Goal: Information Seeking & Learning: Learn about a topic

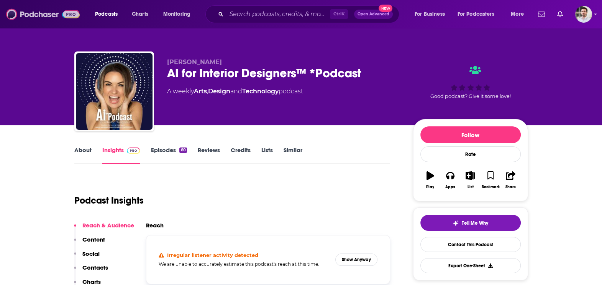
click at [63, 17] on img at bounding box center [43, 14] width 74 height 15
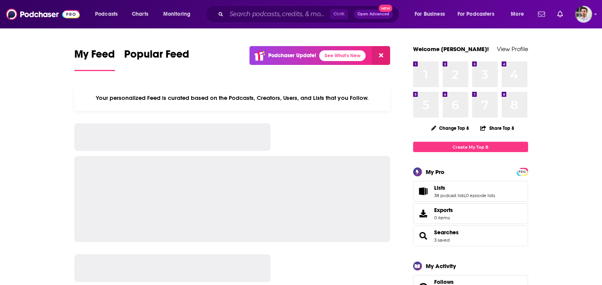
click at [232, 5] on div "Ctrl K Open Advanced New" at bounding box center [303, 14] width 194 height 18
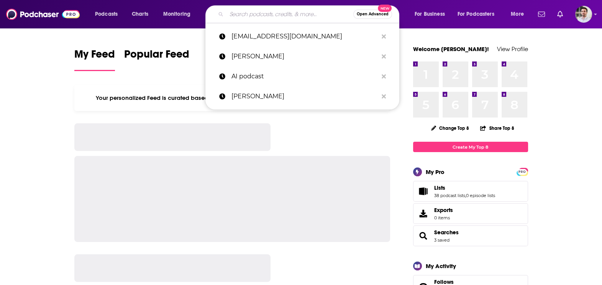
click at [243, 12] on input "Search podcasts, credits, & more..." at bounding box center [290, 14] width 127 height 12
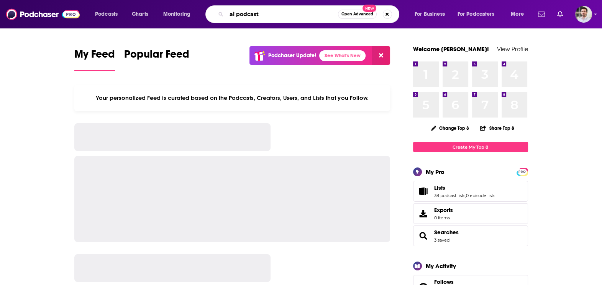
type input "ai podcast"
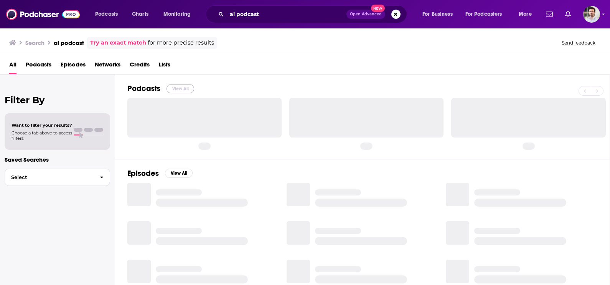
click at [174, 88] on button "View All" at bounding box center [180, 88] width 28 height 9
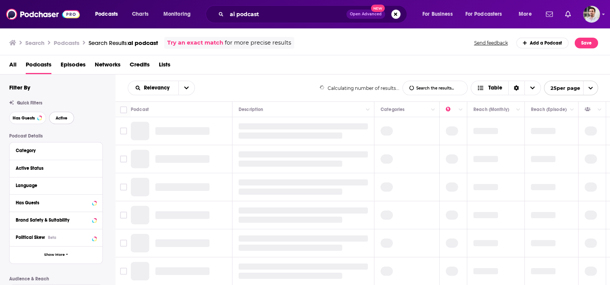
click at [62, 117] on span "Active" at bounding box center [62, 118] width 12 height 4
click at [19, 121] on button "Has Guests" at bounding box center [27, 118] width 37 height 12
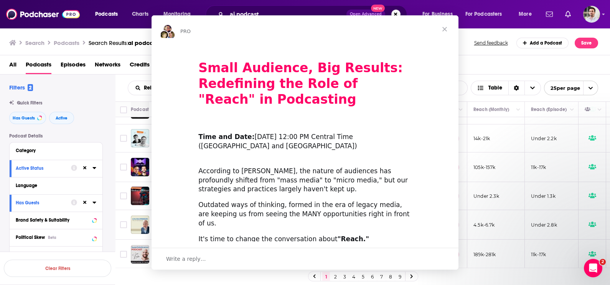
scroll to position [200, 0]
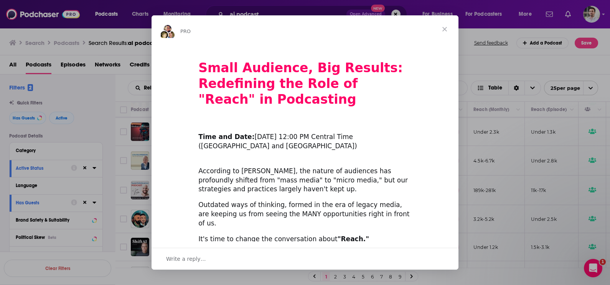
click at [445, 31] on span "Close" at bounding box center [445, 29] width 28 height 28
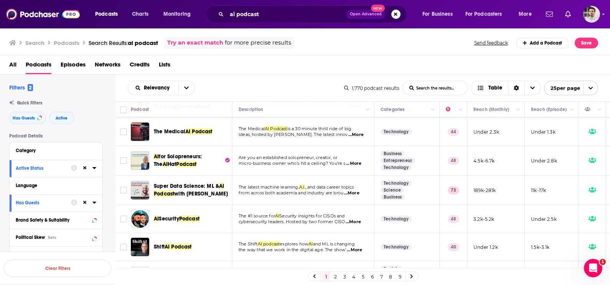
click at [380, 276] on link "7" at bounding box center [381, 275] width 8 height 9
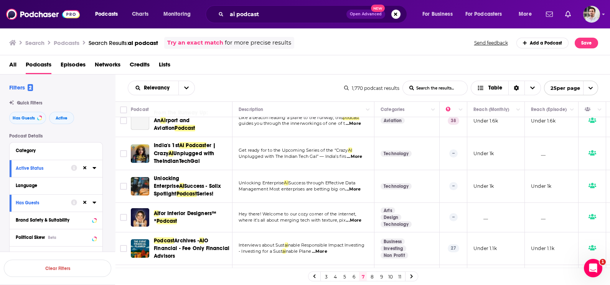
scroll to position [582, 0]
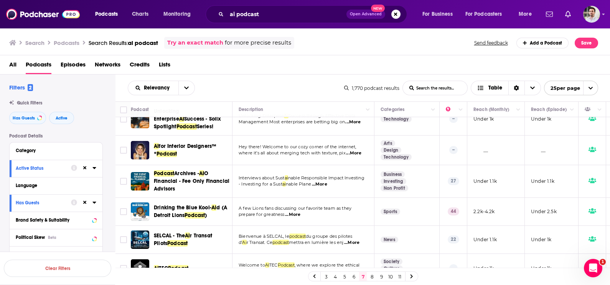
click at [352, 275] on link "6" at bounding box center [354, 275] width 8 height 9
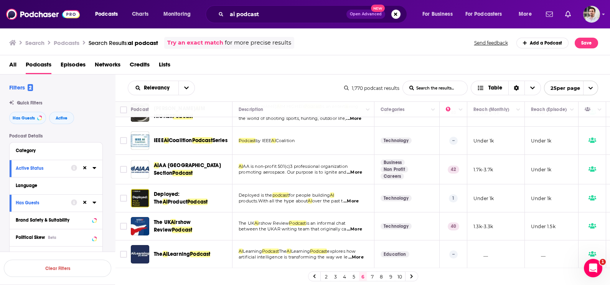
scroll to position [189, 0]
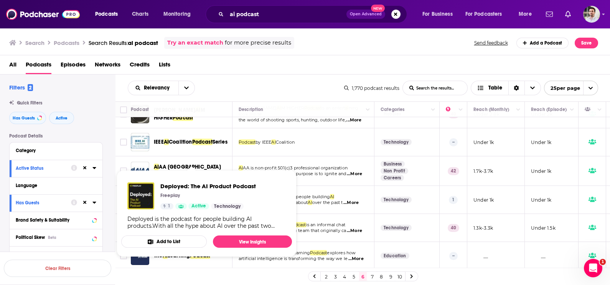
click at [199, 195] on div "Freeplay" at bounding box center [207, 195] width 95 height 6
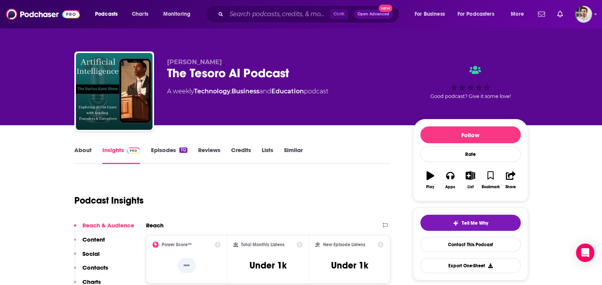
click at [95, 265] on p "Contacts" at bounding box center [95, 266] width 26 height 7
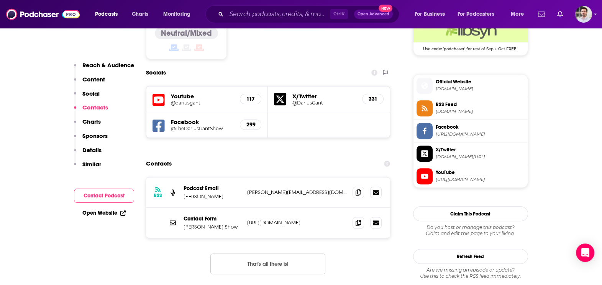
scroll to position [648, 0]
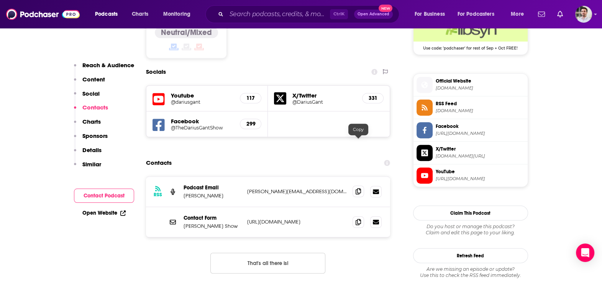
click at [357, 188] on icon at bounding box center [358, 191] width 5 height 6
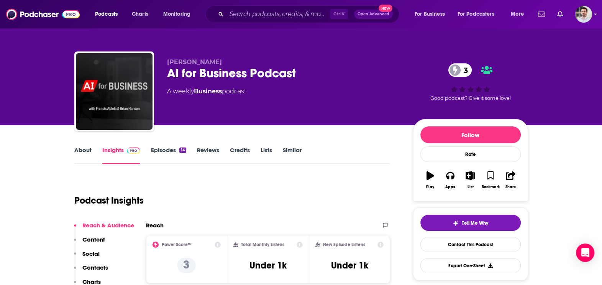
click at [100, 277] on div "Reach & Audience Content Social Contacts Charts Sponsors Details Similar" at bounding box center [104, 277] width 60 height 113
click at [104, 261] on div "Reach & Audience Content Social Contacts Charts Sponsors Details Similar" at bounding box center [104, 277] width 60 height 113
click at [104, 265] on p "Contacts" at bounding box center [95, 266] width 26 height 7
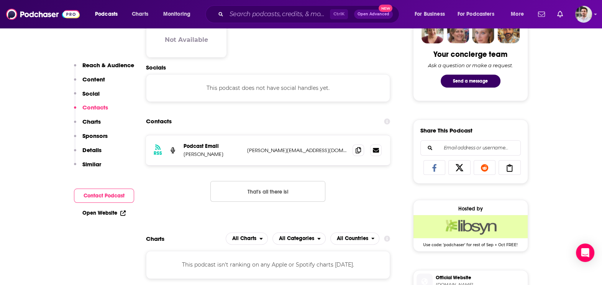
scroll to position [396, 0]
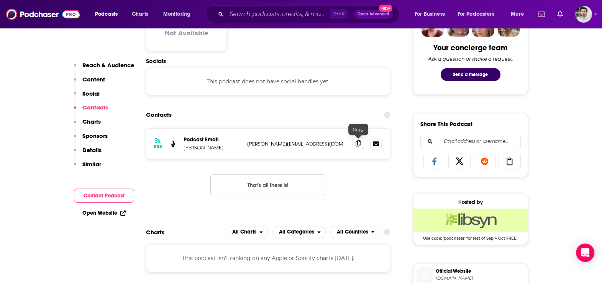
click at [358, 144] on icon at bounding box center [358, 143] width 5 height 6
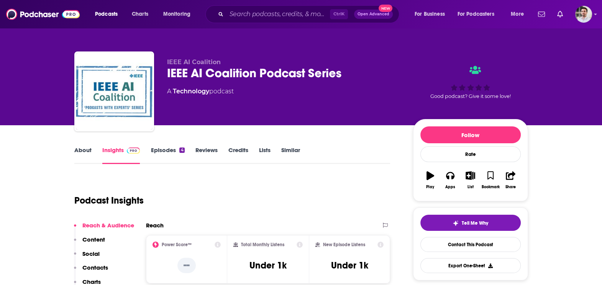
click at [86, 148] on link "About" at bounding box center [82, 155] width 17 height 18
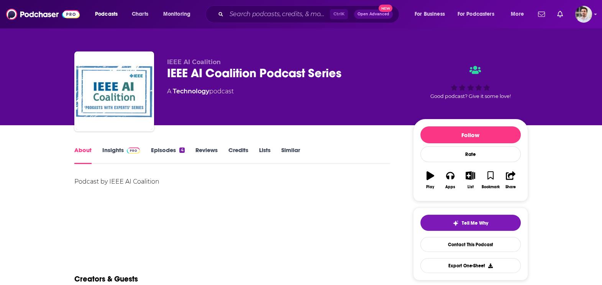
click at [111, 153] on link "Insights" at bounding box center [121, 155] width 38 height 18
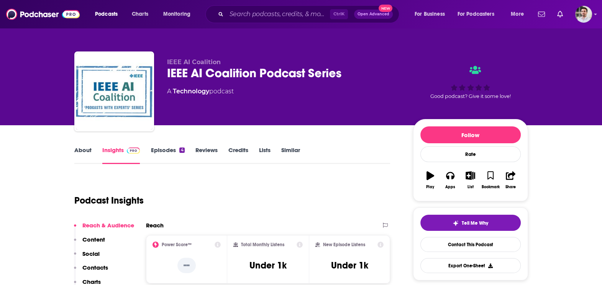
click at [174, 151] on link "Episodes 4" at bounding box center [168, 155] width 34 height 18
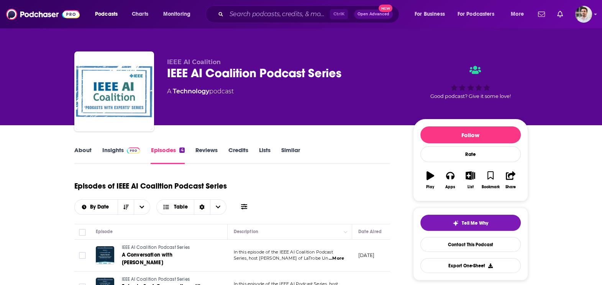
scroll to position [104, 0]
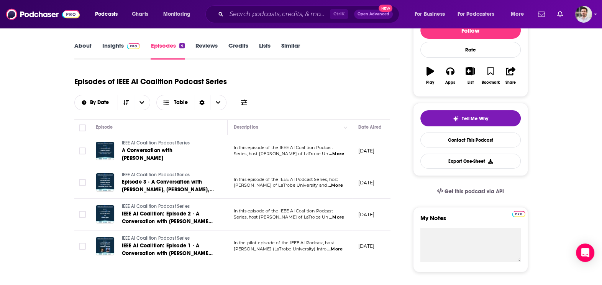
click at [116, 54] on link "Insights" at bounding box center [121, 51] width 38 height 18
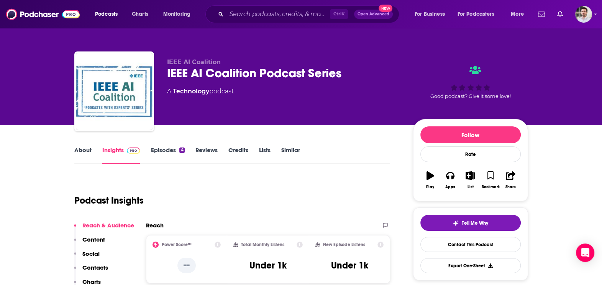
click at [107, 269] on p "Contacts" at bounding box center [95, 266] width 26 height 7
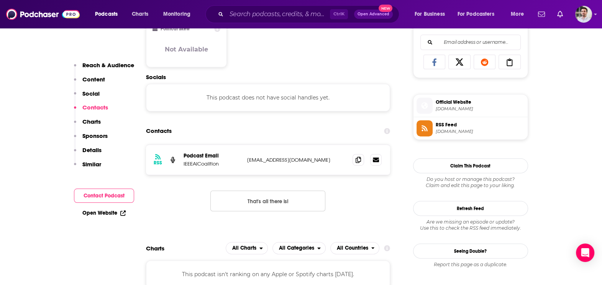
scroll to position [512, 0]
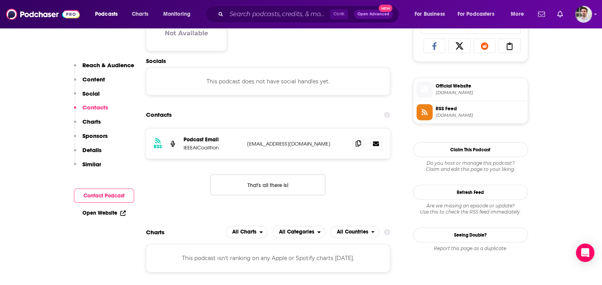
click at [354, 142] on span at bounding box center [359, 143] width 12 height 12
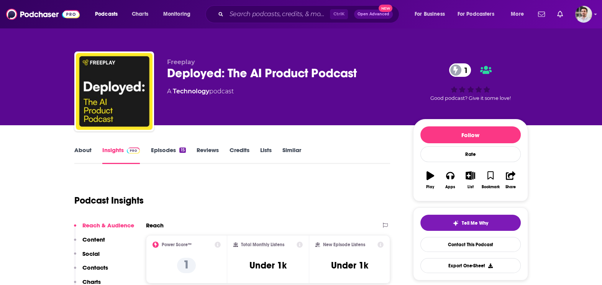
click at [93, 267] on p "Contacts" at bounding box center [95, 266] width 26 height 7
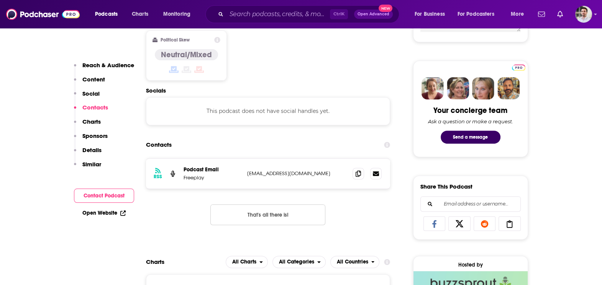
scroll to position [364, 0]
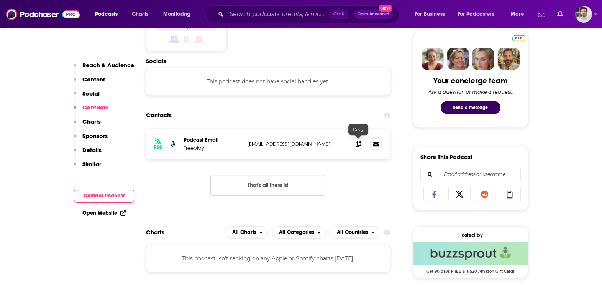
click at [360, 140] on icon at bounding box center [358, 143] width 5 height 6
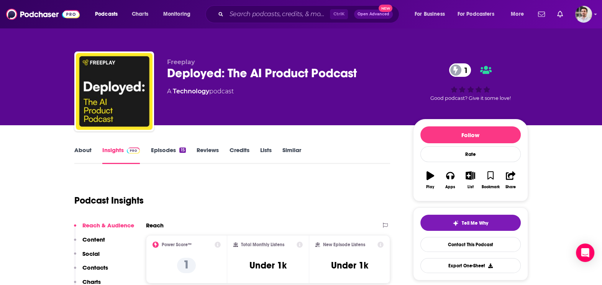
click at [90, 145] on div "About Insights Episodes 15 Reviews Credits Lists Similar" at bounding box center [232, 154] width 316 height 19
click at [82, 151] on link "About" at bounding box center [82, 155] width 17 height 18
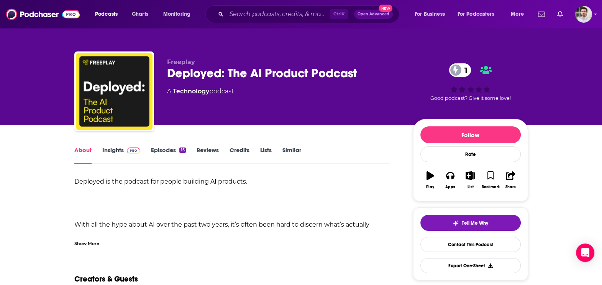
click at [81, 245] on div "Show More" at bounding box center [86, 242] width 25 height 7
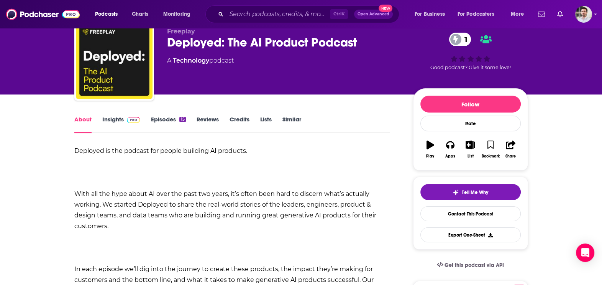
scroll to position [13, 0]
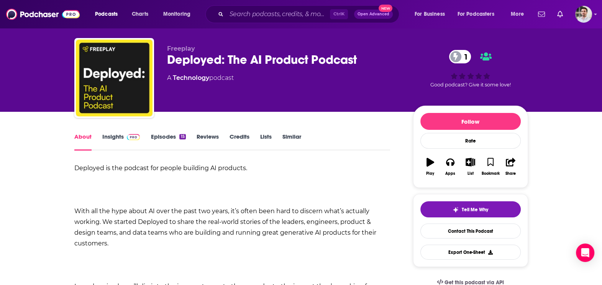
click at [153, 138] on link "Episodes 15" at bounding box center [168, 142] width 35 height 18
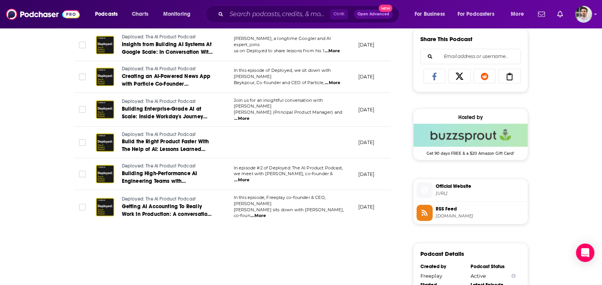
scroll to position [479, 0]
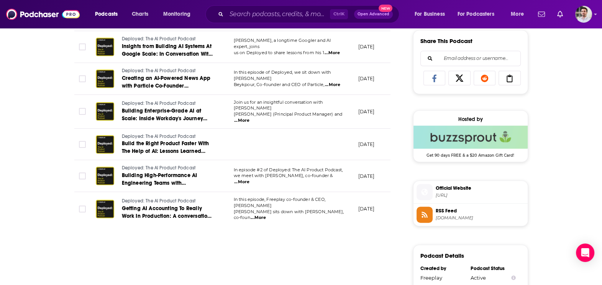
click at [266, 214] on span "...More" at bounding box center [258, 217] width 15 height 6
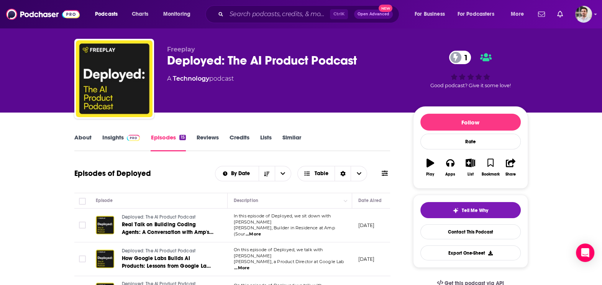
scroll to position [0, 0]
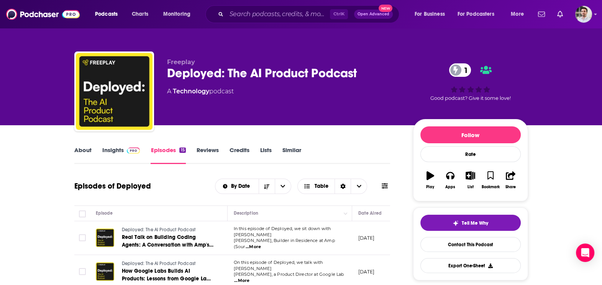
click at [115, 150] on link "Insights" at bounding box center [121, 155] width 38 height 18
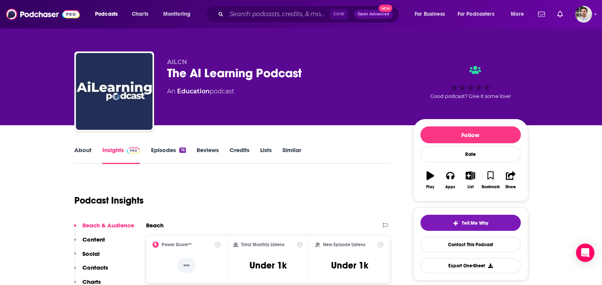
click at [94, 268] on p "Contacts" at bounding box center [95, 266] width 26 height 7
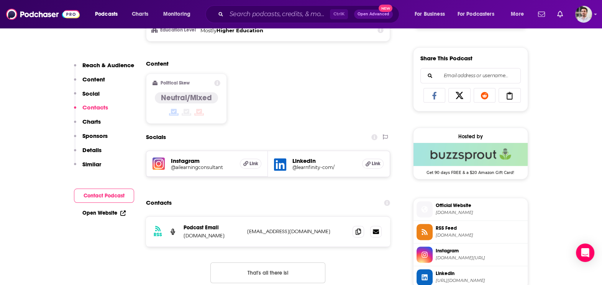
scroll to position [549, 0]
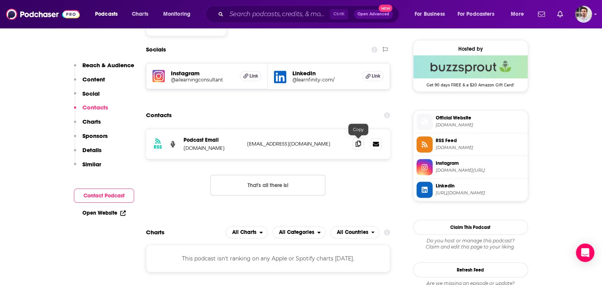
click at [356, 142] on icon at bounding box center [358, 143] width 5 height 6
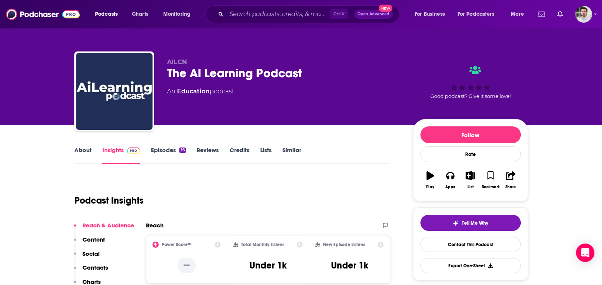
click at [84, 149] on link "About" at bounding box center [82, 155] width 17 height 18
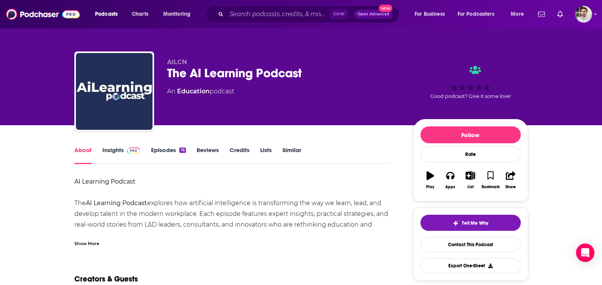
click at [84, 243] on div "Show More" at bounding box center [86, 242] width 25 height 7
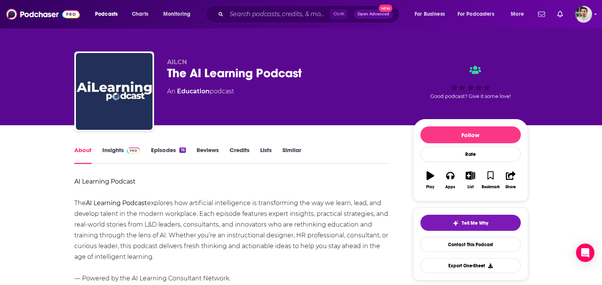
click at [165, 150] on link "Episodes 16" at bounding box center [168, 155] width 35 height 18
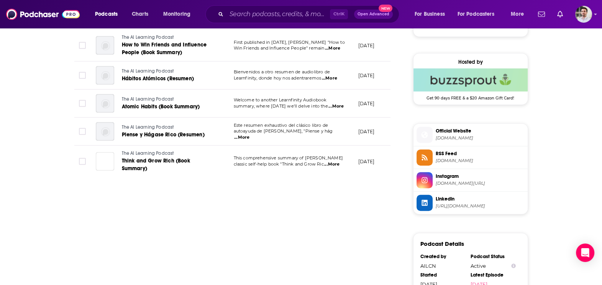
scroll to position [532, 0]
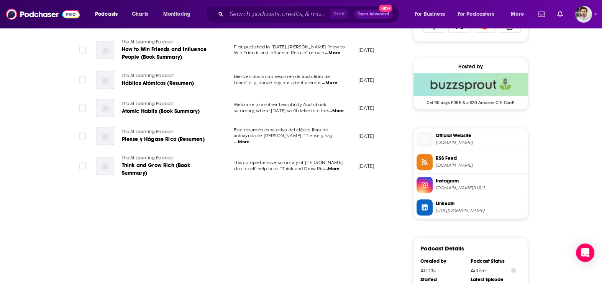
click at [399, 141] on div "About Insights Episodes 16 Reviews Credits Lists Similar Episodes of The AI Lea…" at bounding box center [237, 116] width 351 height 1007
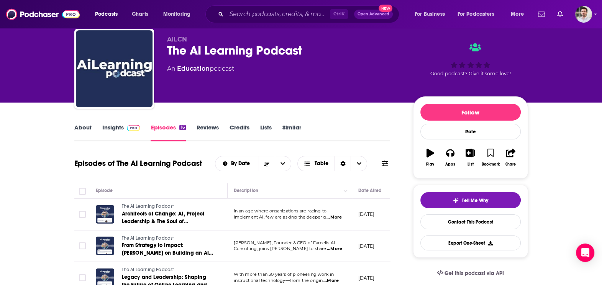
scroll to position [0, 0]
